Goal: Information Seeking & Learning: Learn about a topic

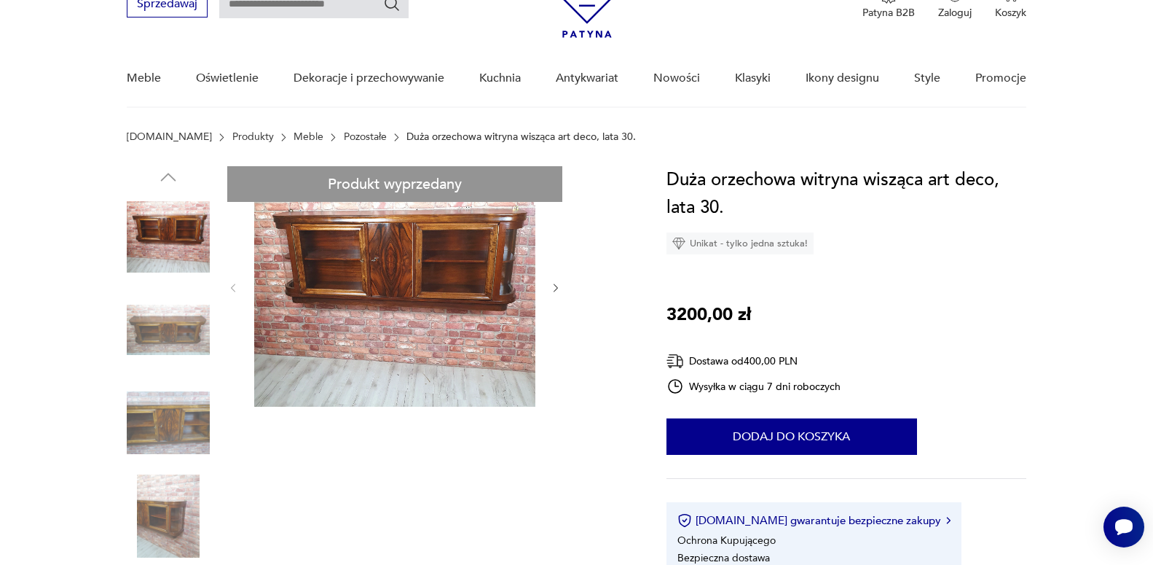
click at [554, 288] on icon "button" at bounding box center [556, 288] width 12 height 12
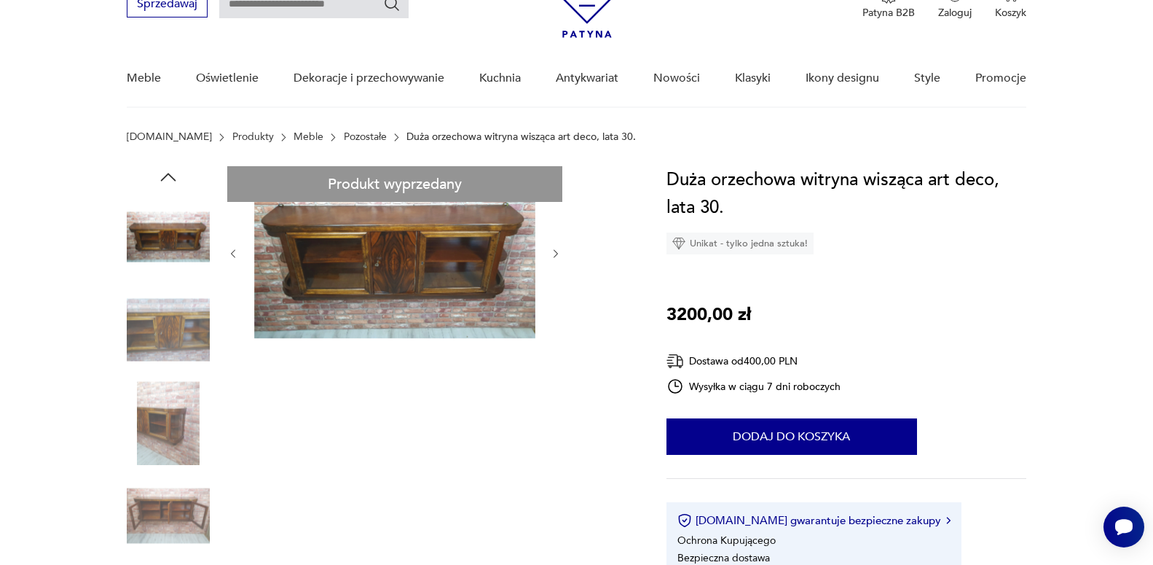
click at [554, 252] on icon "button" at bounding box center [556, 254] width 12 height 12
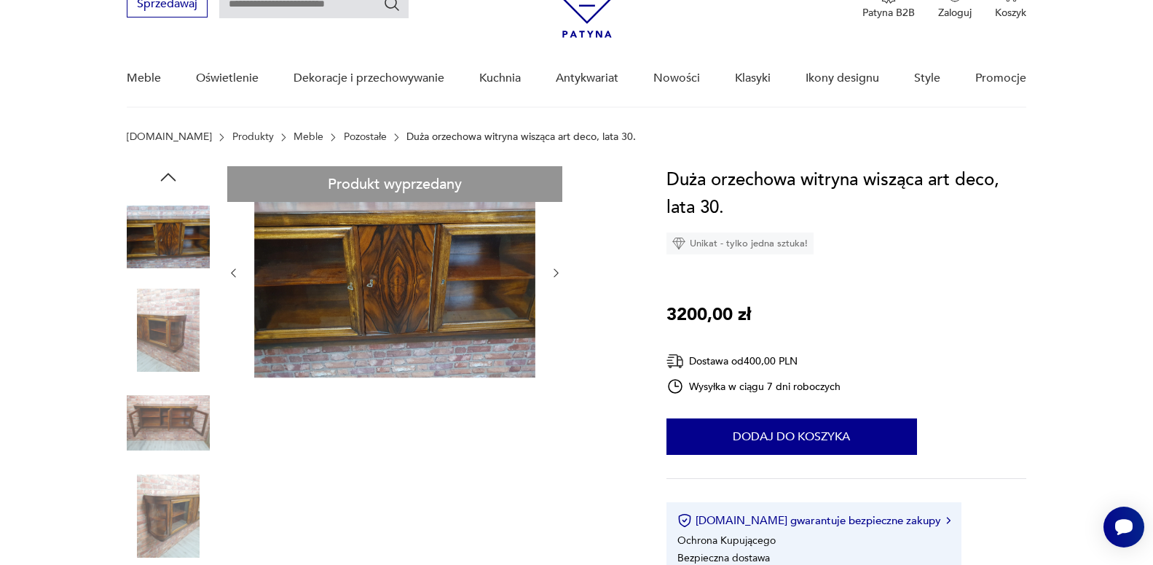
click at [554, 252] on div at bounding box center [394, 272] width 335 height 213
click at [556, 275] on icon "button" at bounding box center [556, 273] width 4 height 9
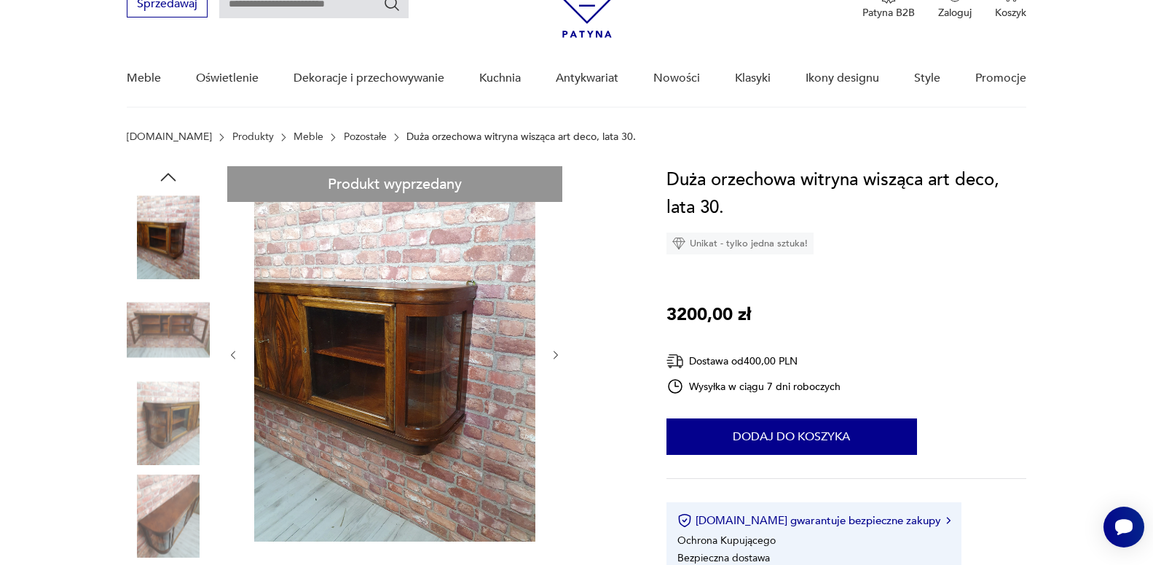
click at [557, 355] on icon "button" at bounding box center [556, 355] width 12 height 12
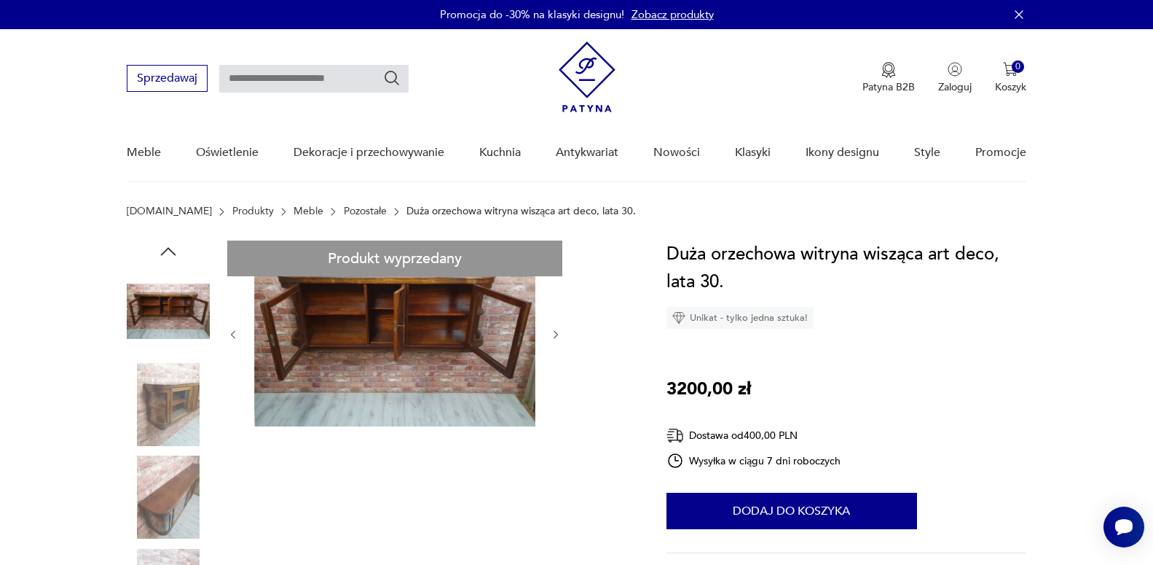
click at [408, 326] on img at bounding box center [394, 333] width 281 height 186
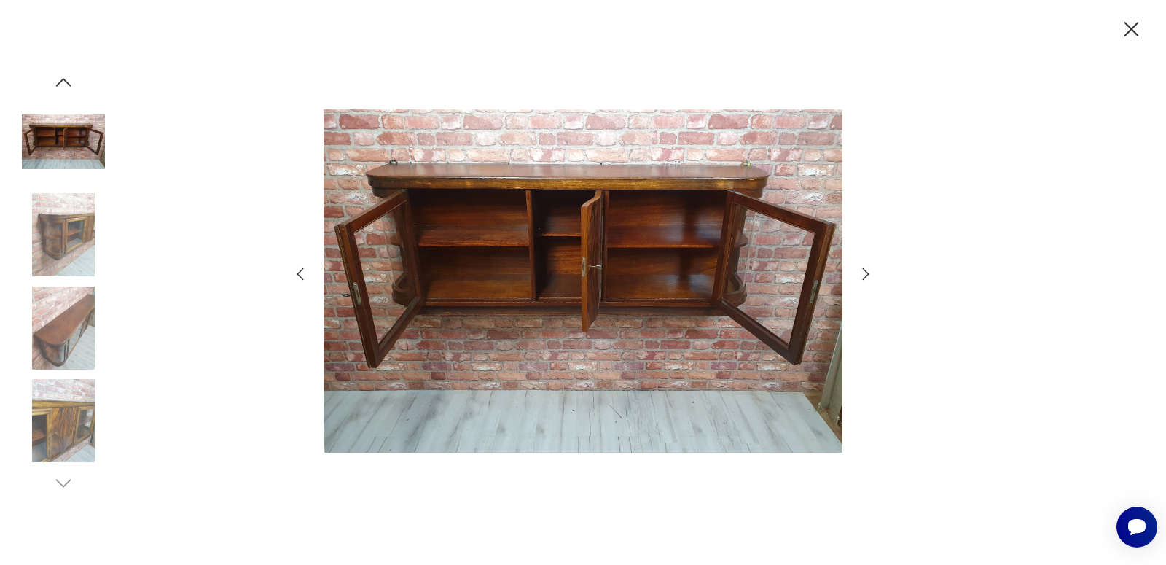
click at [866, 275] on icon "button" at bounding box center [865, 273] width 17 height 17
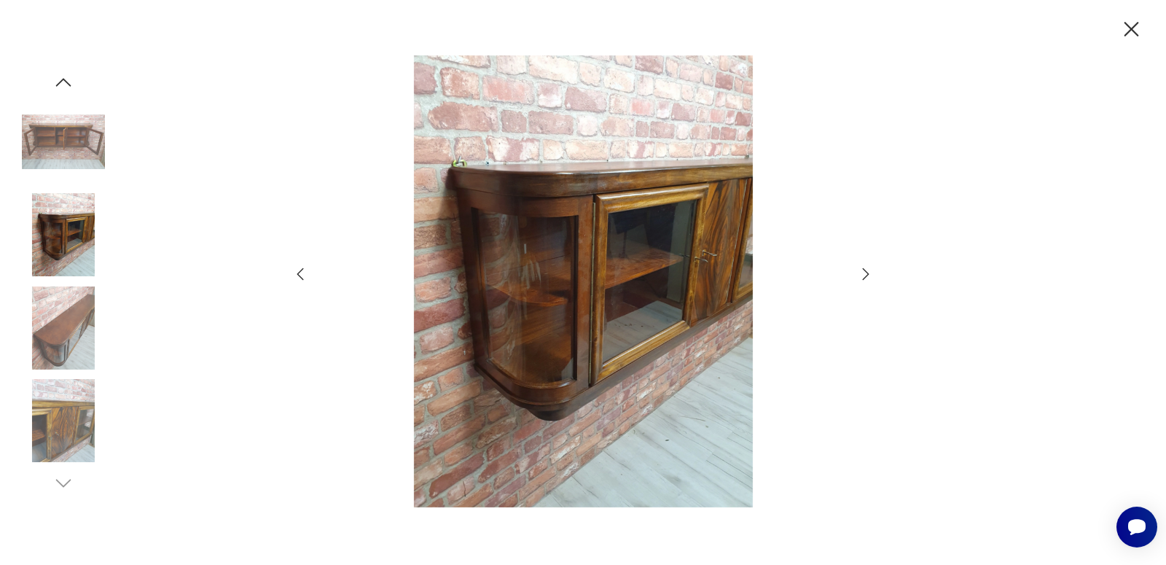
click at [866, 275] on icon "button" at bounding box center [865, 273] width 17 height 17
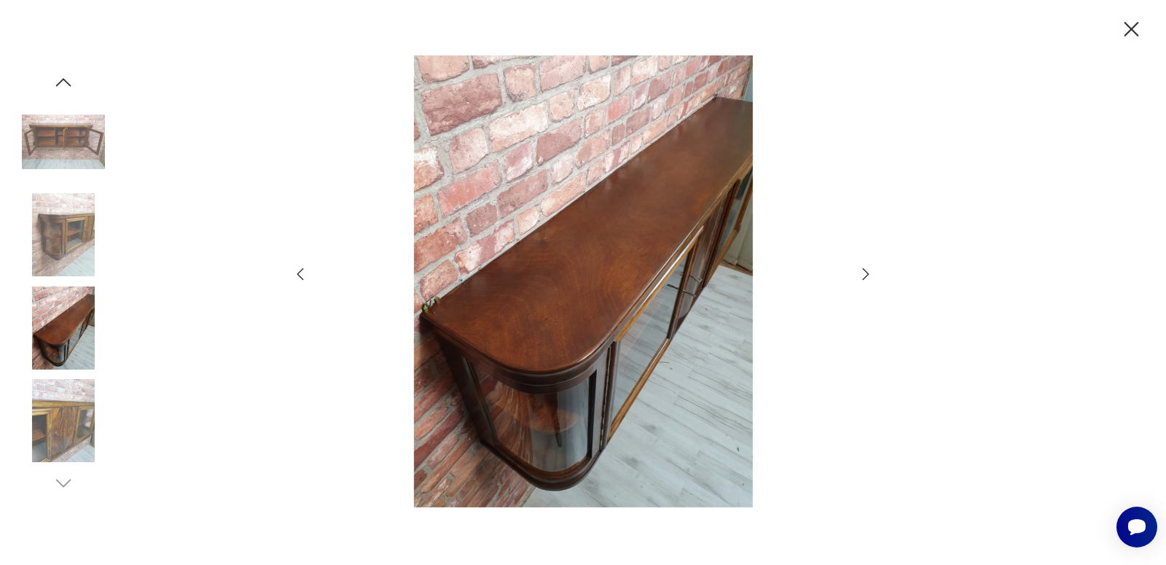
click at [865, 271] on icon "button" at bounding box center [865, 273] width 17 height 17
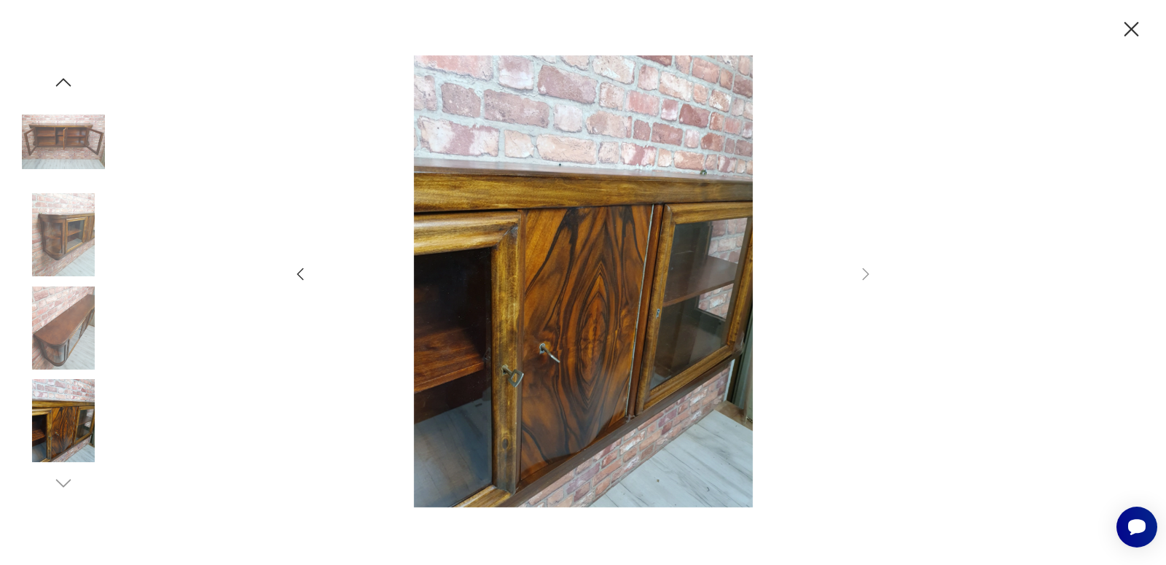
click at [302, 275] on icon "button" at bounding box center [299, 273] width 17 height 17
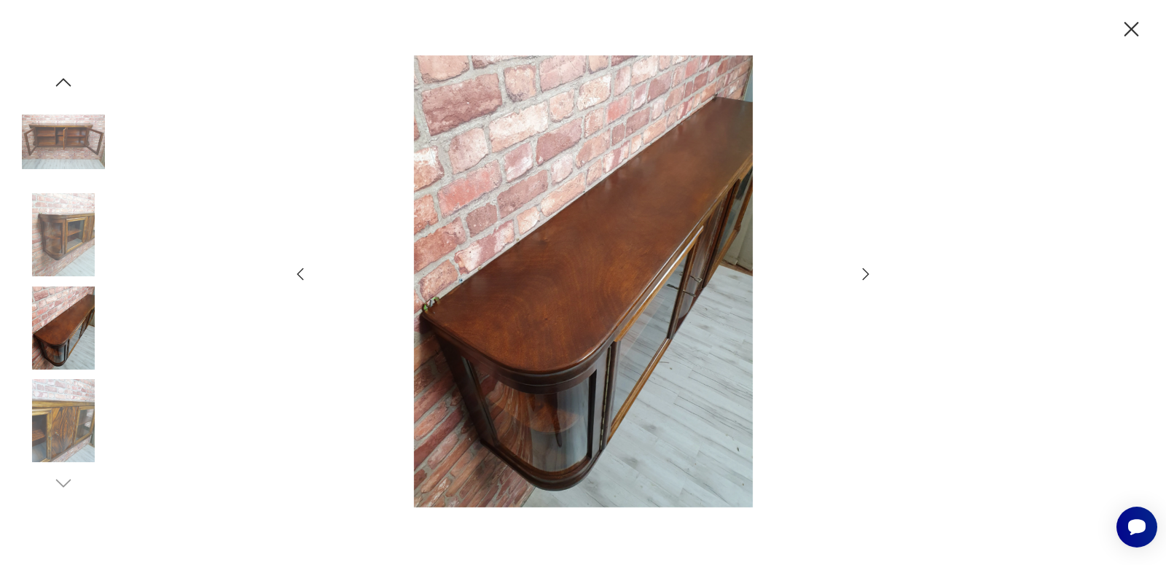
click at [297, 272] on icon "button" at bounding box center [299, 273] width 17 height 17
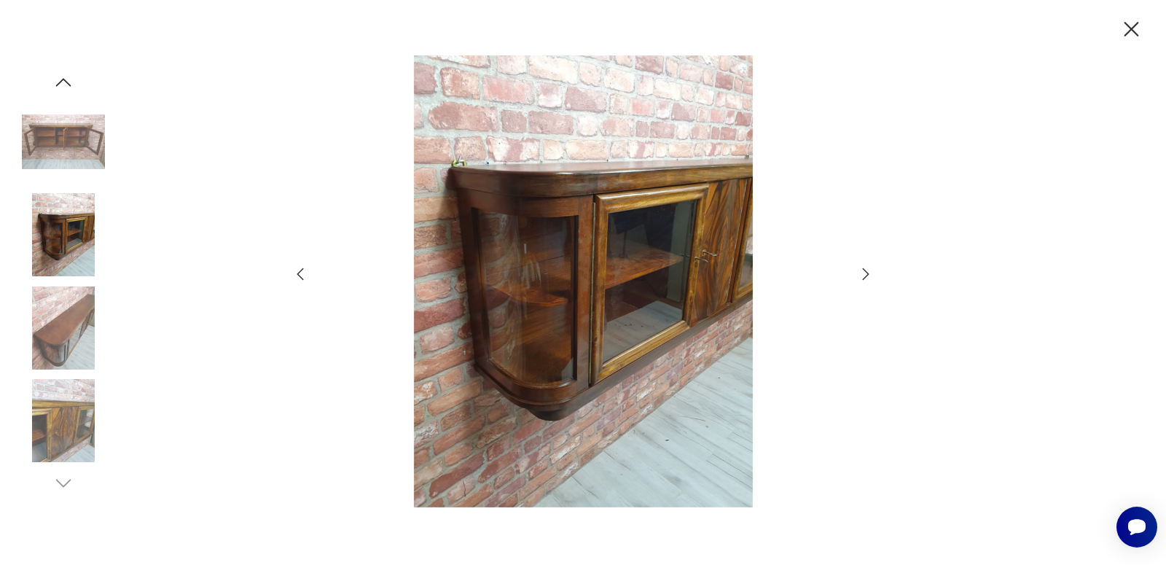
click at [299, 275] on icon "button" at bounding box center [299, 273] width 17 height 17
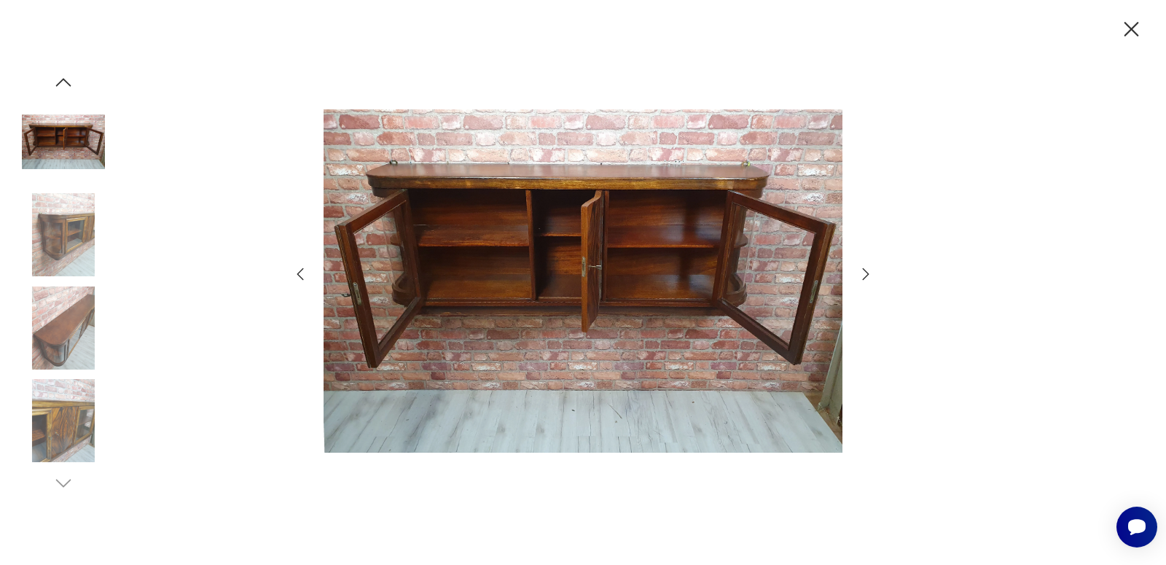
click at [1131, 27] on icon "button" at bounding box center [1130, 29] width 25 height 25
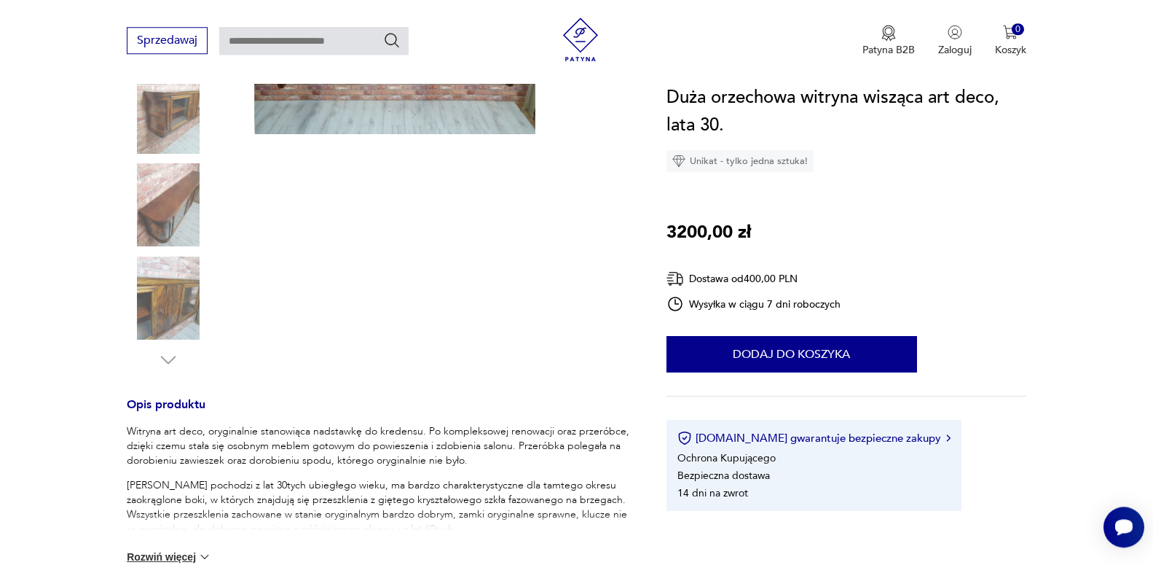
scroll to position [297, 0]
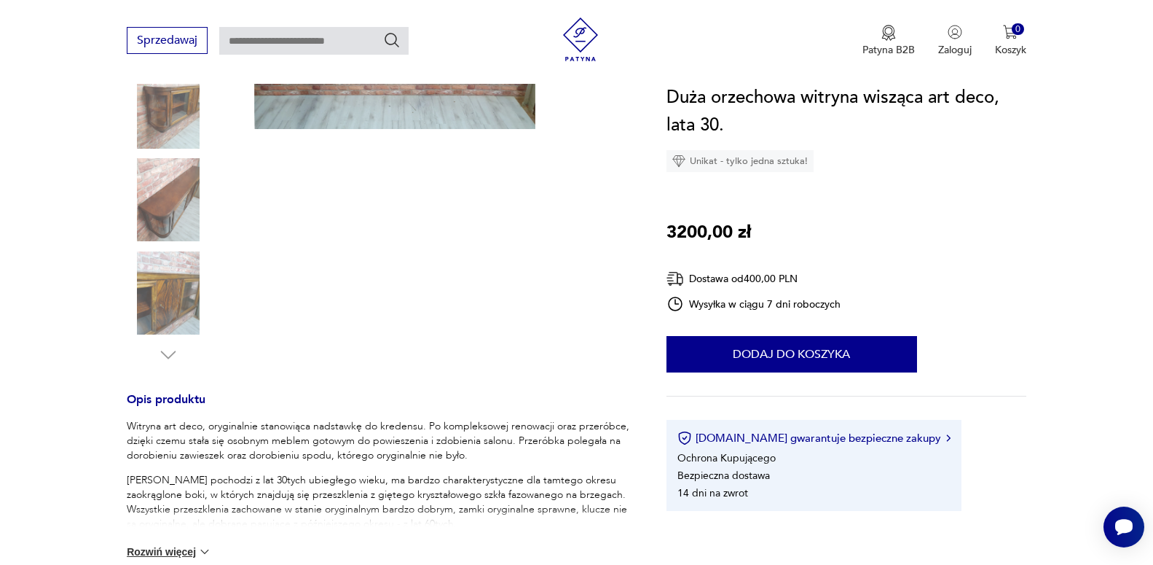
click at [176, 212] on img at bounding box center [168, 199] width 83 height 83
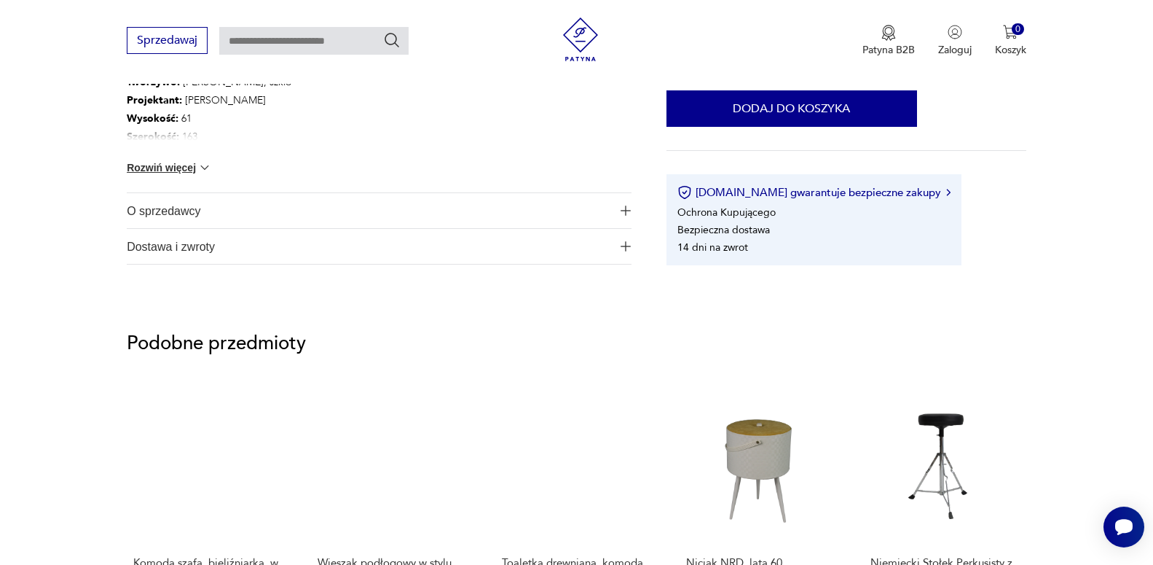
scroll to position [838, 0]
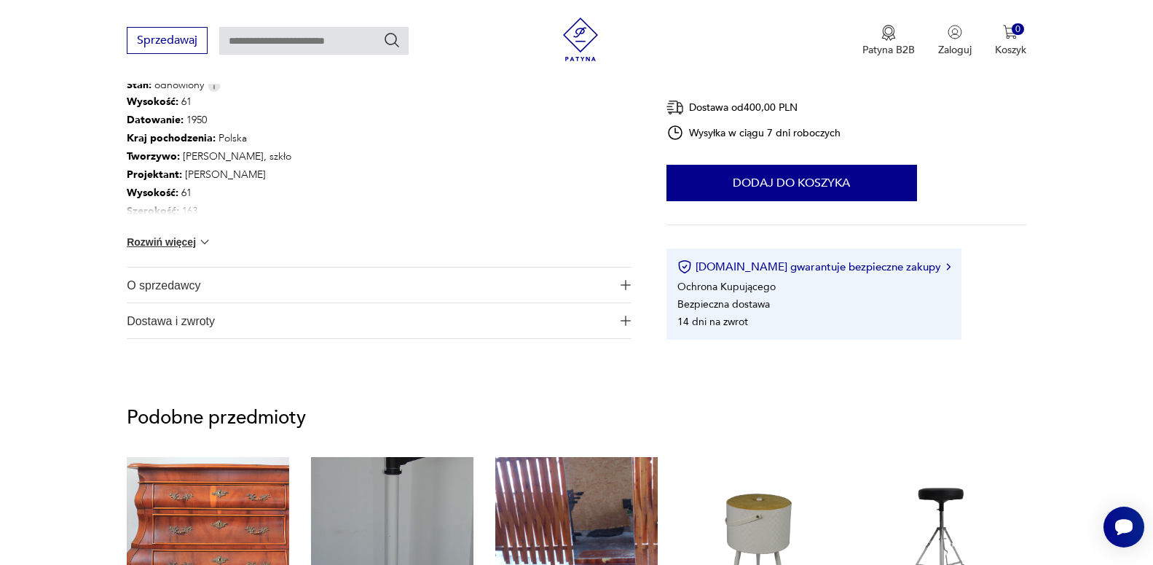
click at [189, 246] on button "Rozwiń więcej" at bounding box center [169, 242] width 85 height 15
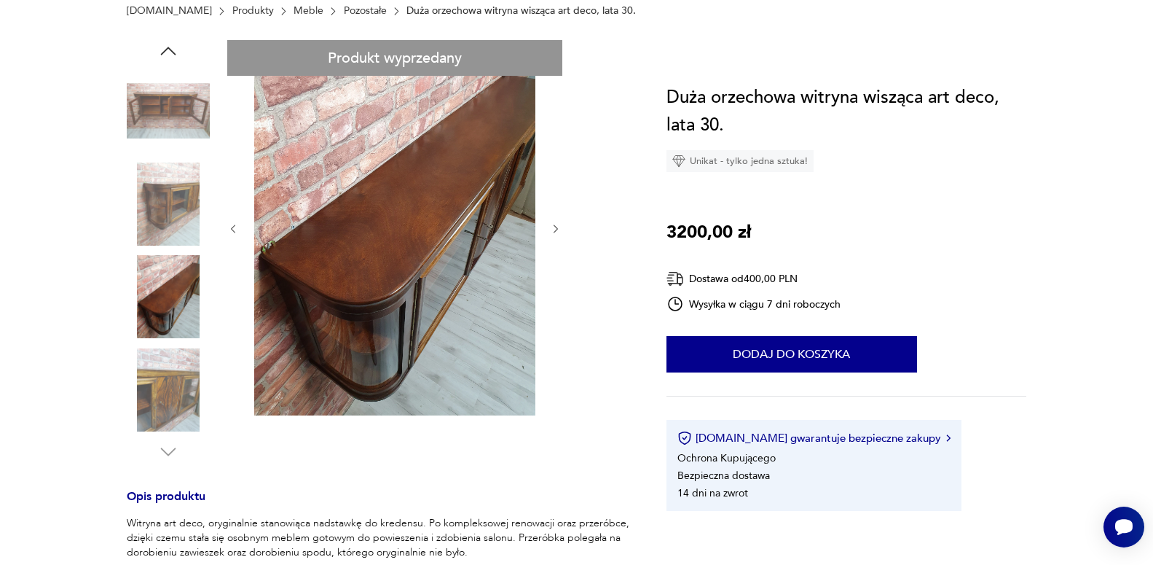
scroll to position [297, 0]
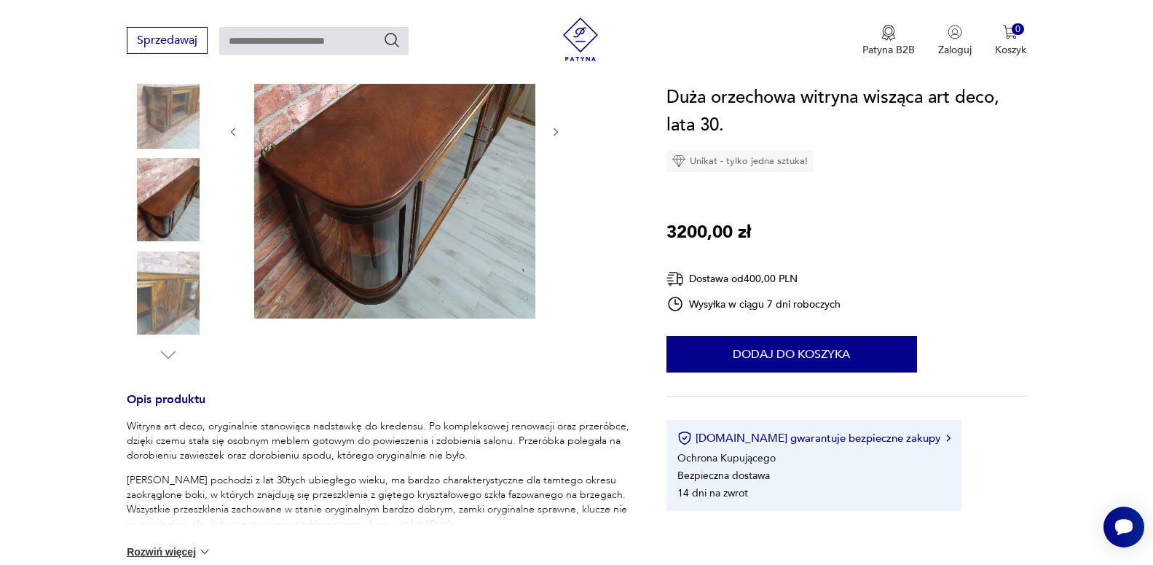
click at [412, 212] on img at bounding box center [394, 130] width 281 height 375
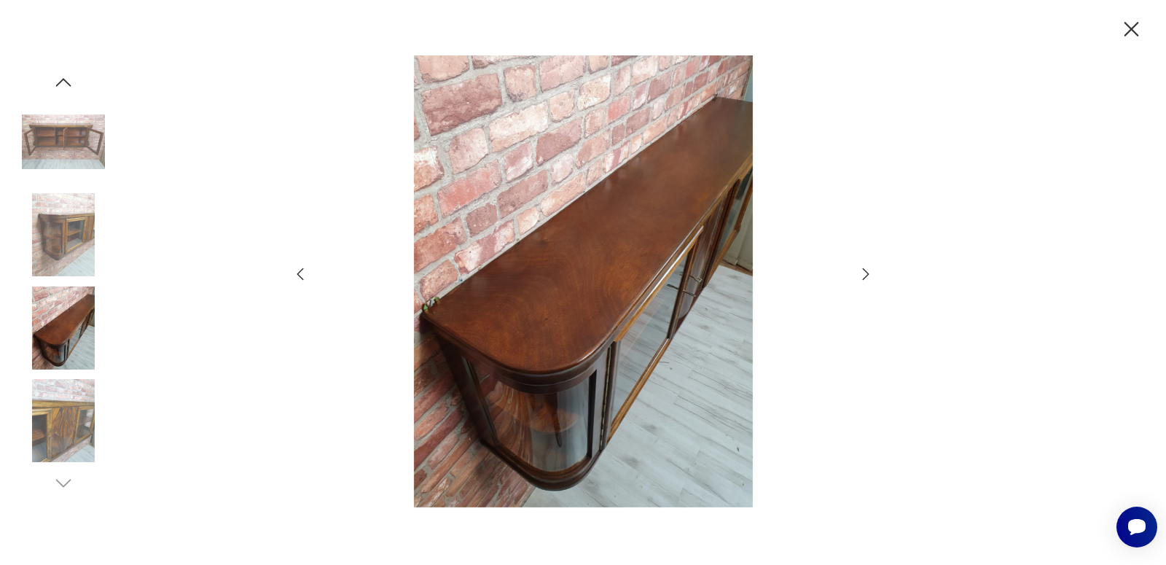
click at [866, 272] on icon "button" at bounding box center [866, 273] width 7 height 12
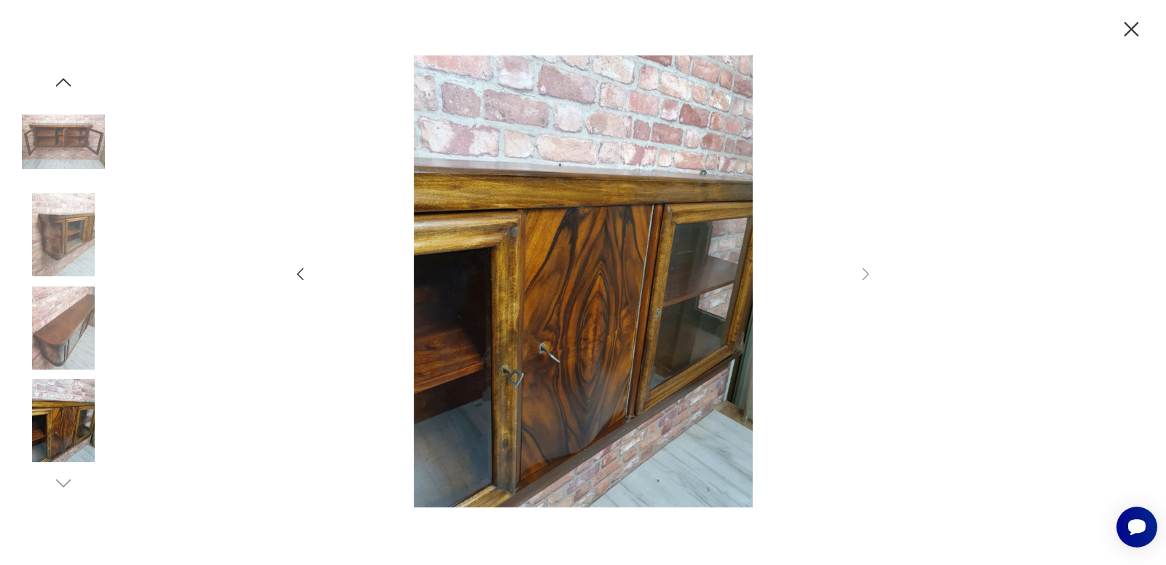
click at [293, 267] on icon "button" at bounding box center [299, 273] width 17 height 17
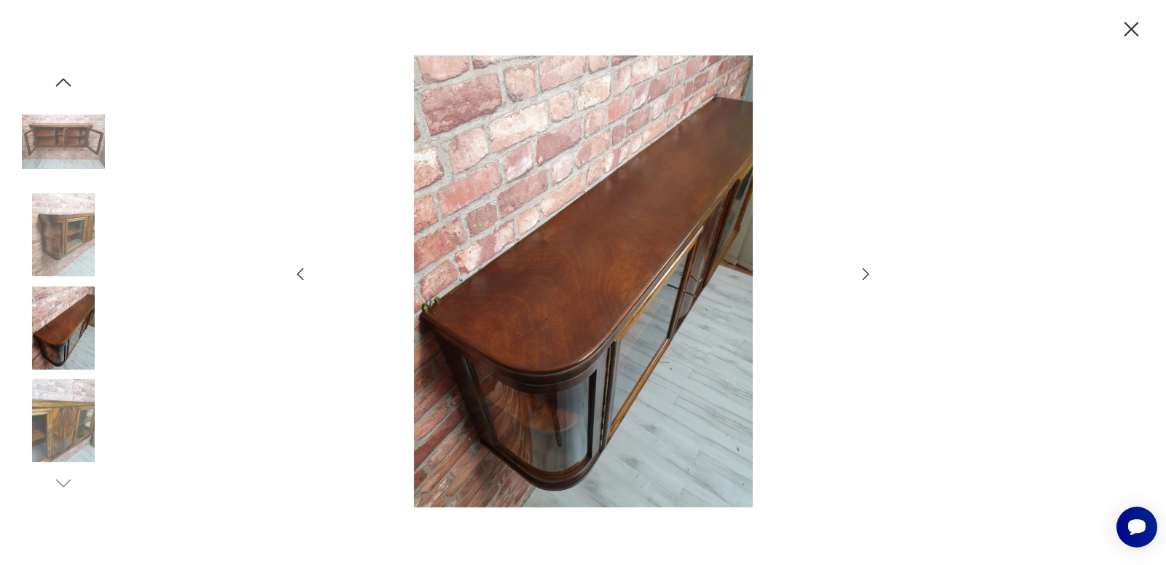
click at [292, 267] on icon "button" at bounding box center [299, 273] width 17 height 17
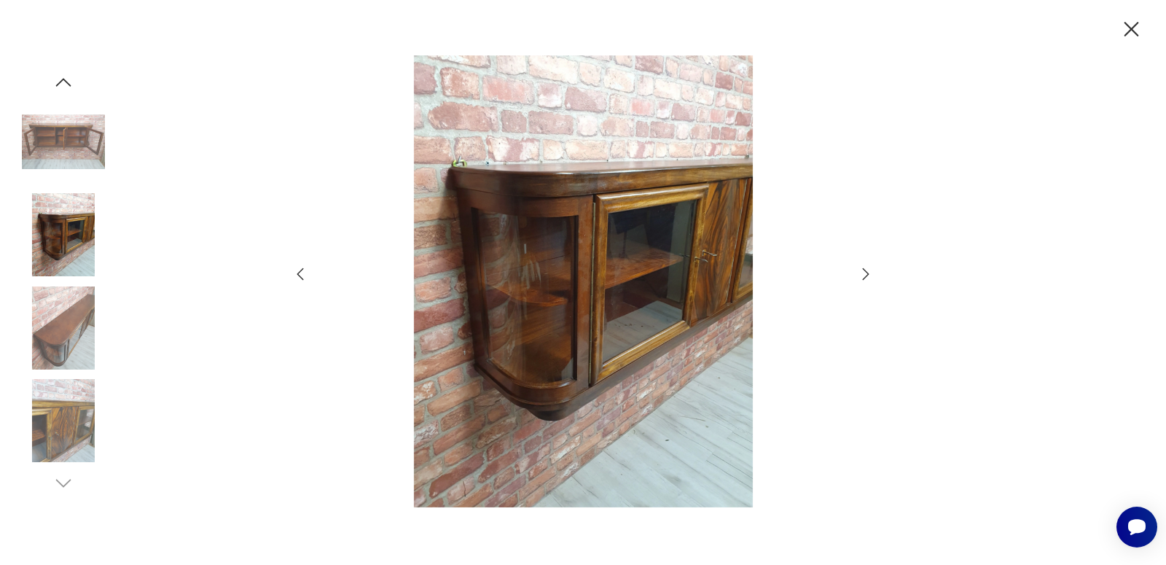
click at [292, 267] on icon "button" at bounding box center [299, 273] width 17 height 17
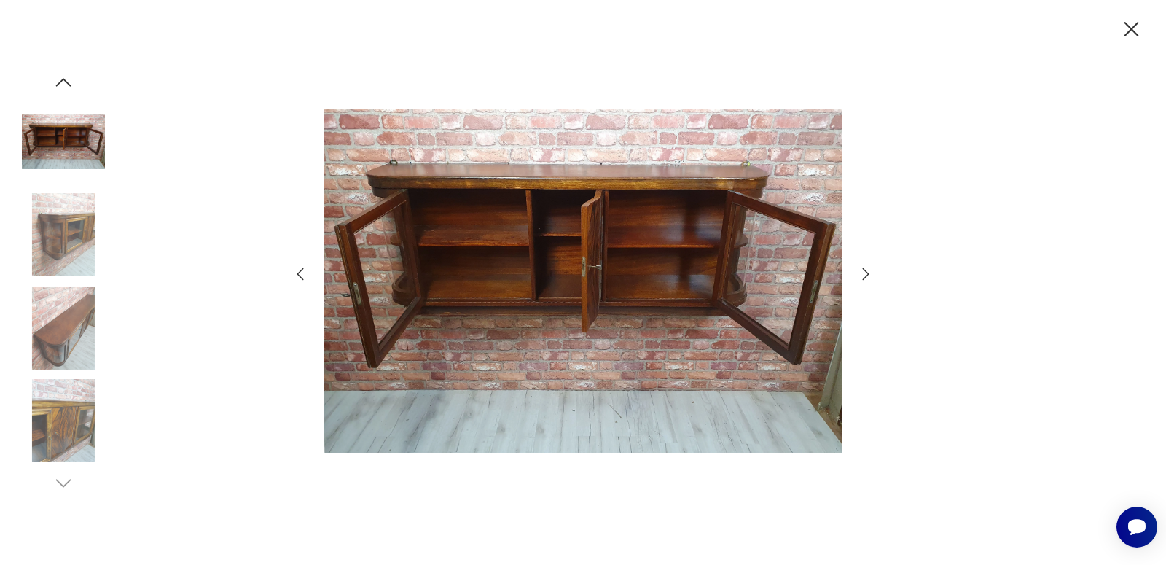
click at [299, 272] on icon "button" at bounding box center [300, 273] width 7 height 12
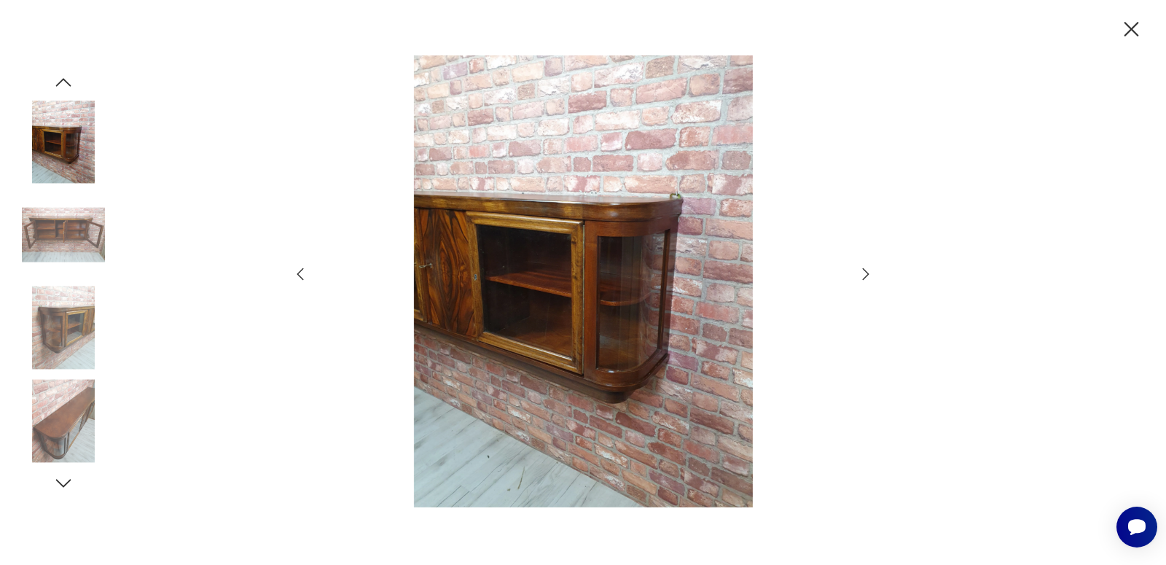
click at [867, 272] on icon "button" at bounding box center [865, 273] width 17 height 17
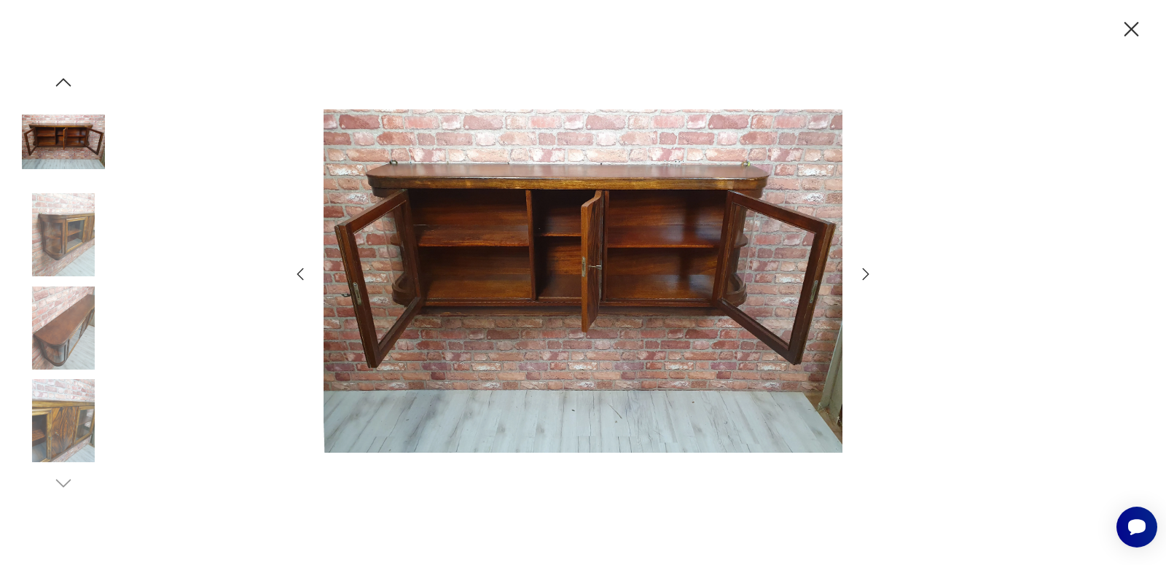
click at [866, 273] on icon "button" at bounding box center [865, 273] width 17 height 17
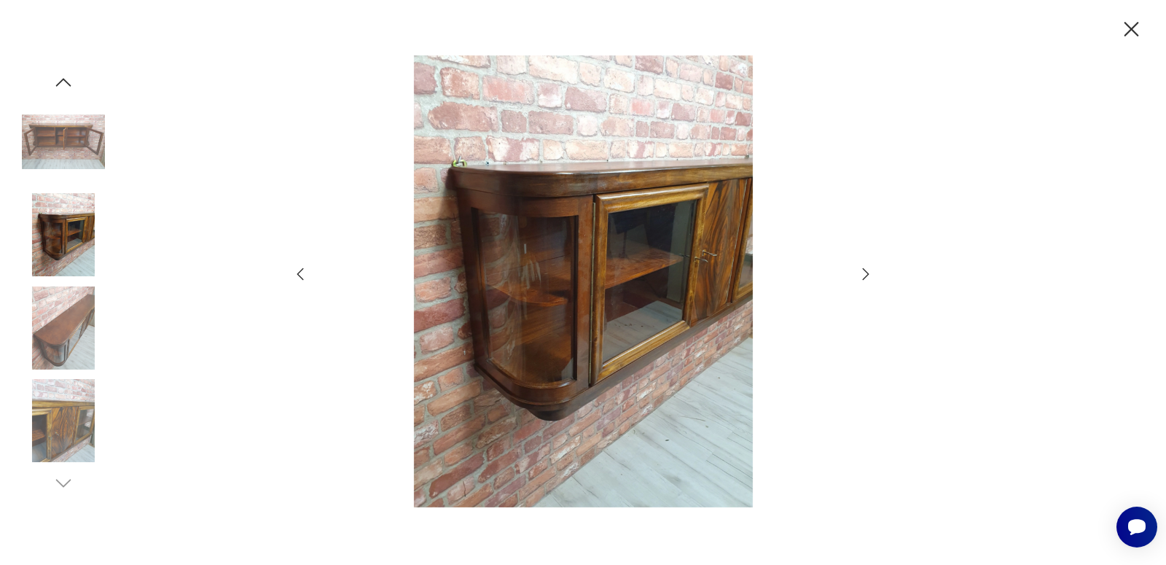
click at [866, 273] on icon "button" at bounding box center [865, 273] width 17 height 17
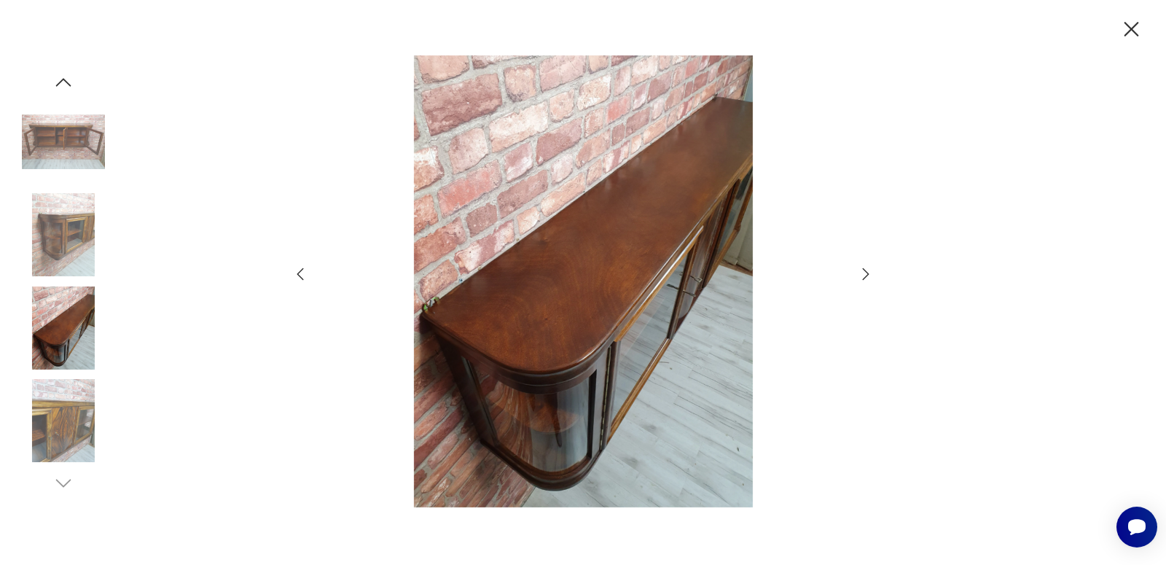
click at [1129, 31] on icon "button" at bounding box center [1131, 29] width 15 height 15
